Goal: Task Accomplishment & Management: Manage account settings

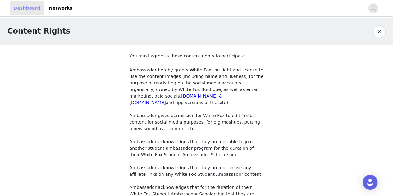
click at [25, 11] on link "Dashboard" at bounding box center [27, 8] width 34 height 14
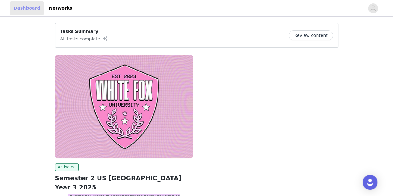
scroll to position [62, 0]
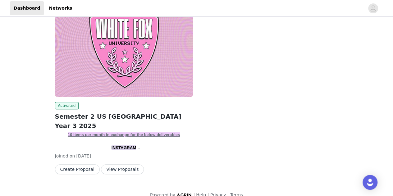
drag, startPoint x: 275, startPoint y: 100, endPoint x: 114, endPoint y: 157, distance: 171.5
click at [114, 165] on button "View Proposals" at bounding box center [122, 170] width 43 height 10
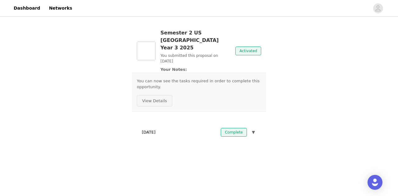
click at [151, 95] on button "View Details" at bounding box center [154, 101] width 35 height 12
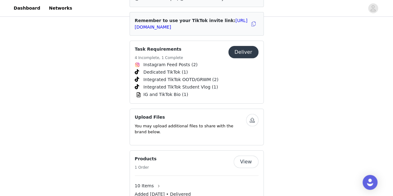
scroll to position [900, 0]
click at [249, 51] on button "Deliver" at bounding box center [244, 52] width 30 height 12
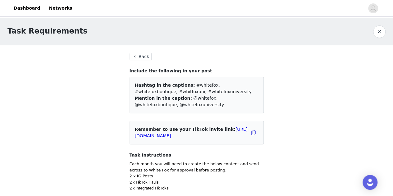
click at [145, 54] on button "Back" at bounding box center [141, 56] width 22 height 7
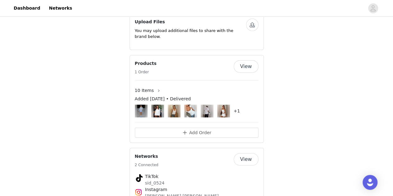
scroll to position [1020, 0]
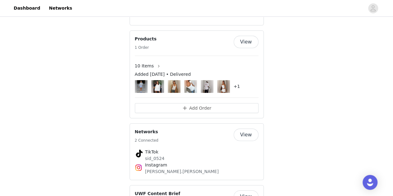
click at [243, 36] on button "View" at bounding box center [246, 42] width 25 height 12
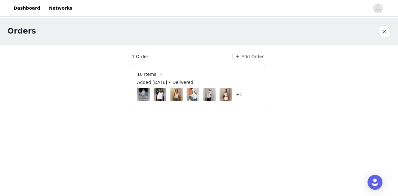
click at [158, 74] on button "button" at bounding box center [161, 74] width 10 height 10
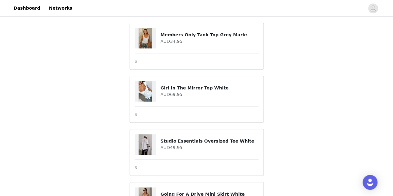
scroll to position [188, 0]
drag, startPoint x: 220, startPoint y: 109, endPoint x: 344, endPoint y: 78, distance: 128.3
click at [344, 78] on div "10 Items Added [DATE] • Delivered Shipping Address [PERSON_NAME] [STREET_ADDRES…" at bounding box center [196, 63] width 393 height 466
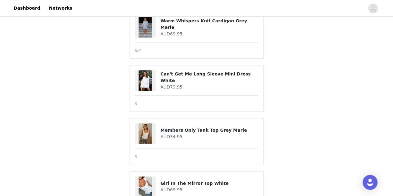
scroll to position [0, 0]
